Goal: Task Accomplishment & Management: Complete application form

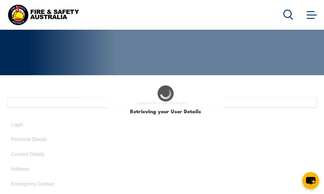
scroll to position [85, 0]
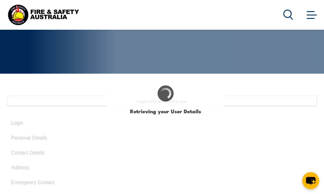
select select "Ms"
type input "[PERSON_NAME]"
type input "Tan"
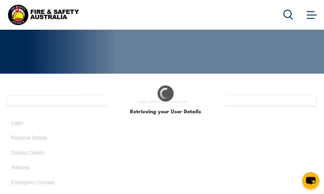
type input "[DATE]"
type input "MVT5D48LDW"
select select "F"
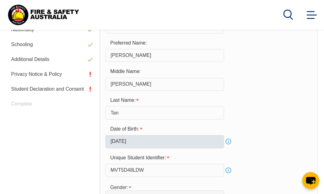
scroll to position [252, 0]
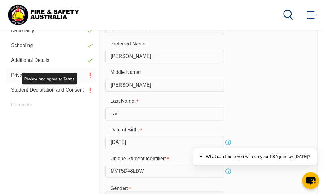
click at [56, 73] on link "Privacy Notice & Policy" at bounding box center [51, 75] width 90 height 15
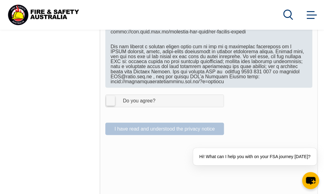
scroll to position [414, 0]
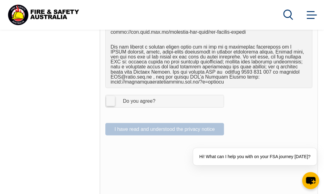
click at [111, 101] on span "I Agree Do you agree?" at bounding box center [133, 101] width 55 height 12
click at [161, 101] on input "I Agree Do you agree?" at bounding box center [166, 101] width 11 height 12
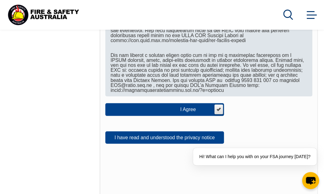
scroll to position [409, 0]
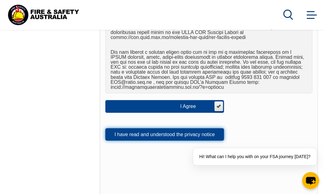
click at [166, 129] on button "I have read and understood the privacy notice" at bounding box center [164, 134] width 119 height 12
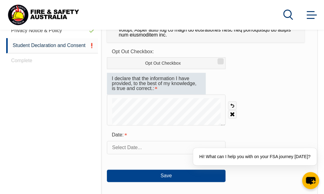
scroll to position [297, 0]
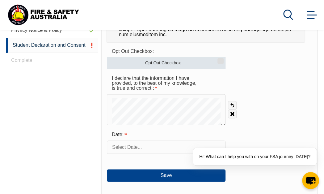
click at [224, 59] on label "Opt Out Checkbox" at bounding box center [166, 63] width 119 height 12
click at [222, 59] on input "Opt Out Checkbox" at bounding box center [220, 58] width 4 height 1
checkbox input "true"
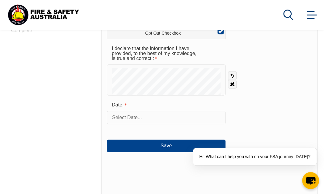
scroll to position [327, 0]
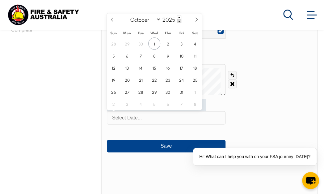
click at [128, 116] on input "text" at bounding box center [166, 117] width 119 height 13
click at [156, 39] on span "1" at bounding box center [154, 43] width 12 height 12
type input "[DATE]"
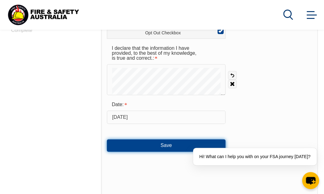
click at [156, 150] on button "Save" at bounding box center [166, 145] width 119 height 12
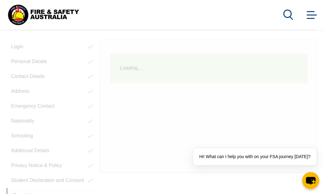
scroll to position [150, 0]
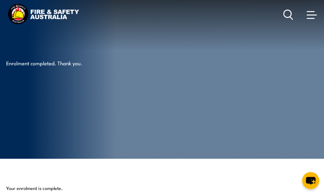
click at [312, 13] on span at bounding box center [312, 14] width 10 height 7
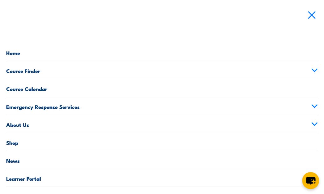
click at [132, 70] on link "Course Finder" at bounding box center [162, 70] width 312 height 18
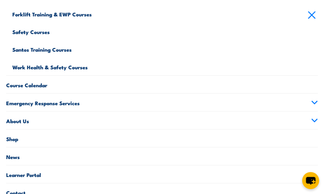
scroll to position [301, 0]
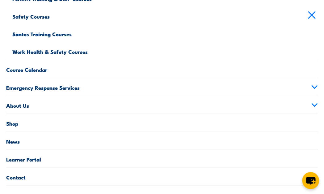
click at [190, 91] on link "Emergency Response Services" at bounding box center [162, 87] width 312 height 18
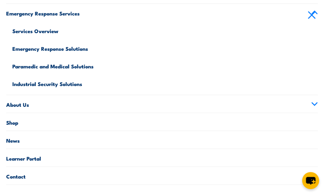
scroll to position [79, 0]
